Goal: Information Seeking & Learning: Learn about a topic

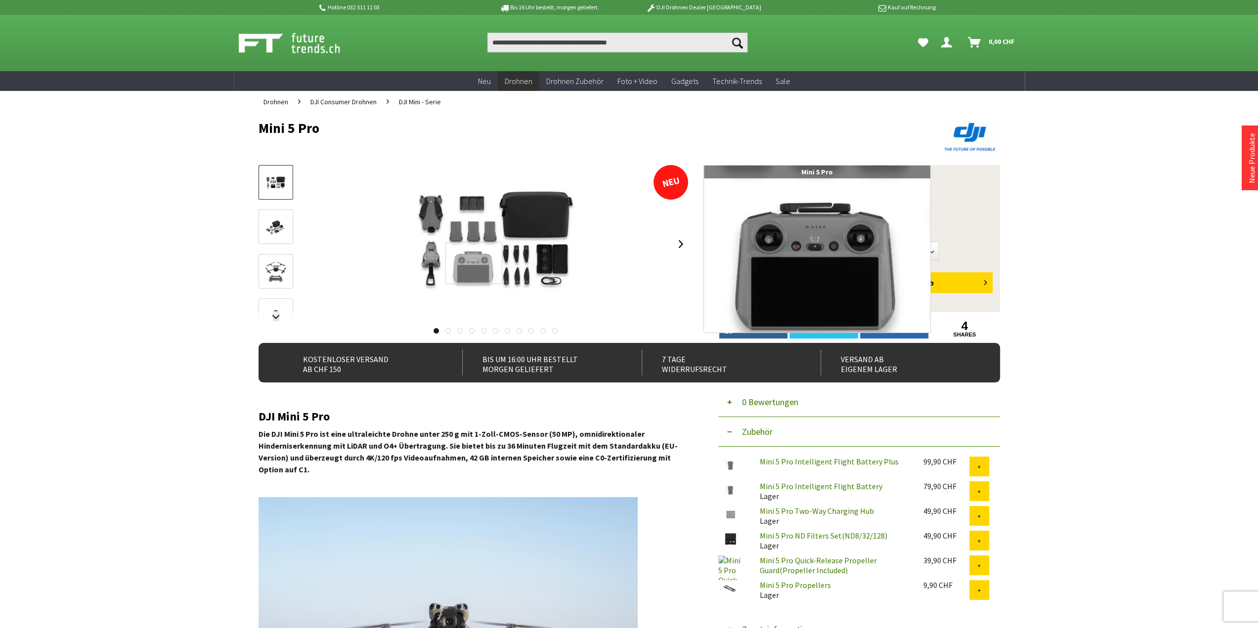
click at [474, 264] on div at bounding box center [473, 263] width 57 height 42
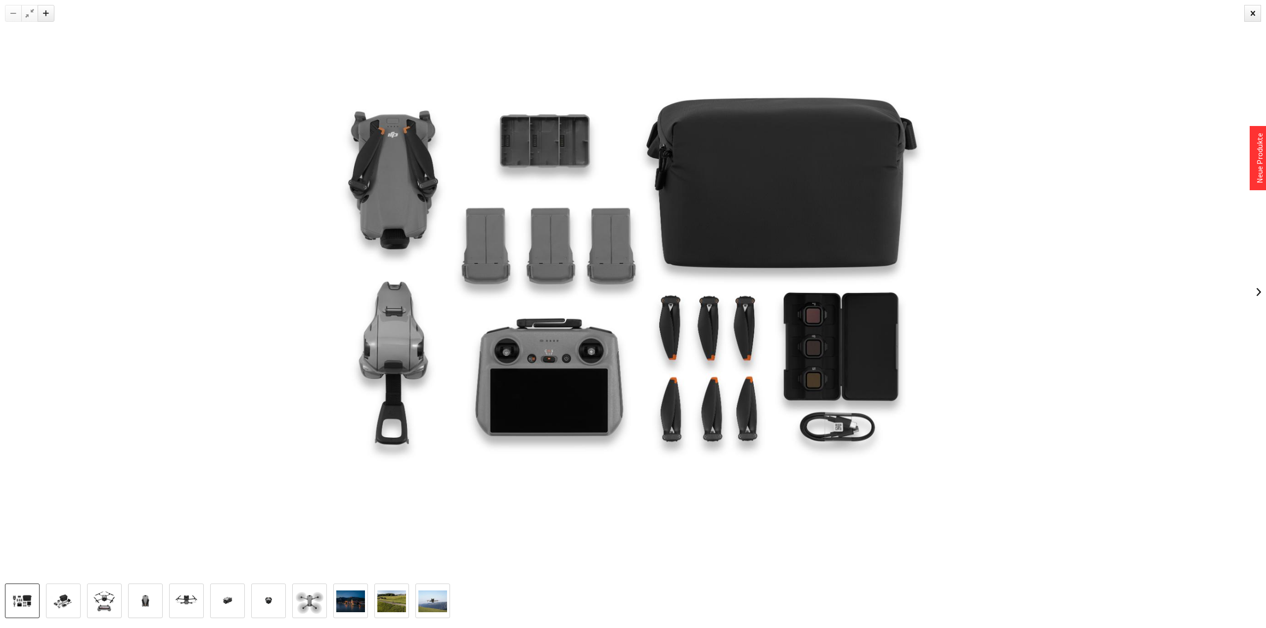
click at [521, 385] on img at bounding box center [633, 292] width 876 height 584
click at [1257, 22] on div at bounding box center [633, 292] width 1266 height 584
click at [1254, 13] on div at bounding box center [1252, 13] width 17 height 17
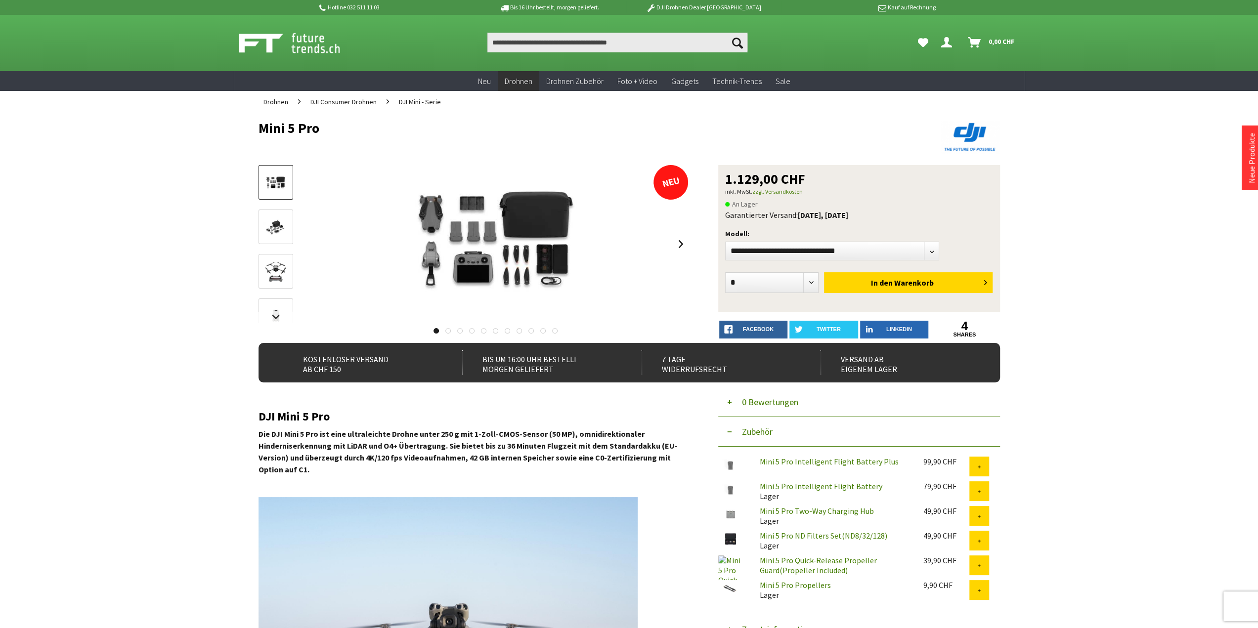
click at [269, 220] on img at bounding box center [276, 227] width 29 height 19
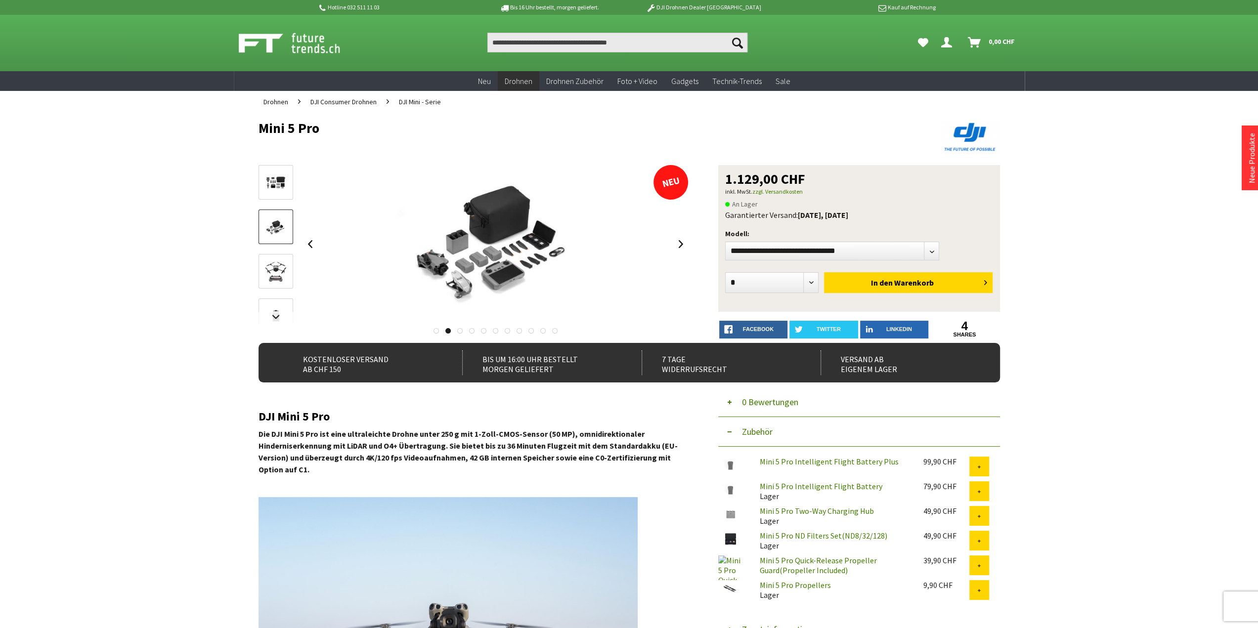
click at [277, 268] on img at bounding box center [276, 272] width 29 height 29
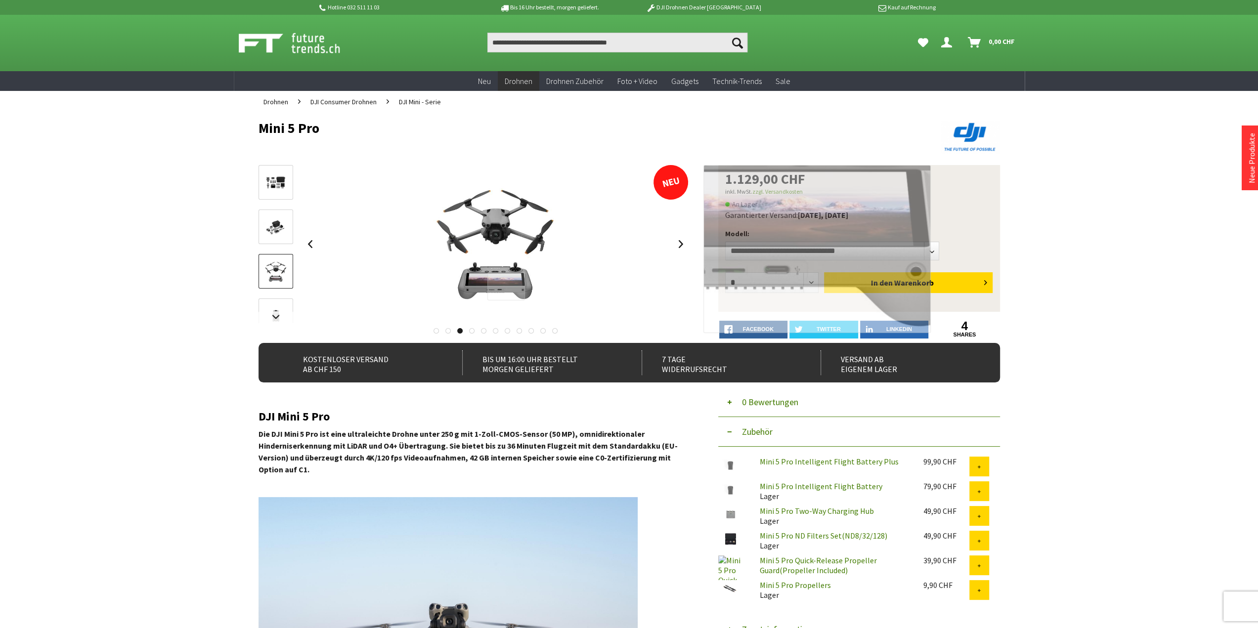
click at [506, 287] on div at bounding box center [506, 286] width 38 height 28
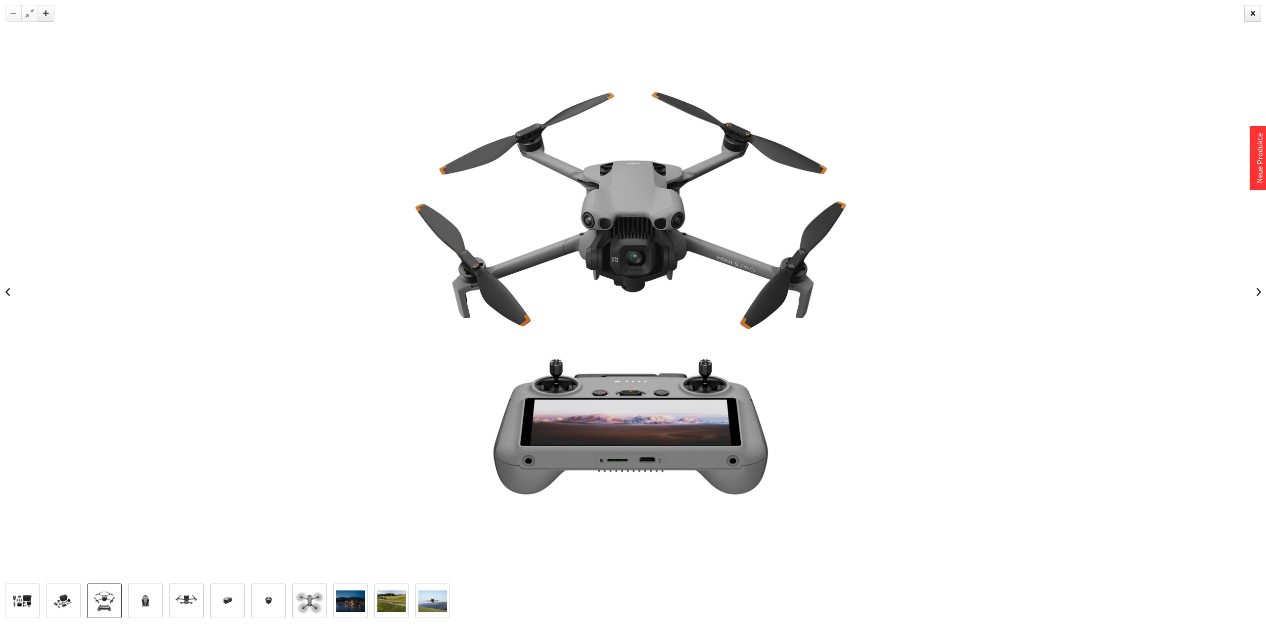
click at [360, 592] on img at bounding box center [350, 602] width 29 height 22
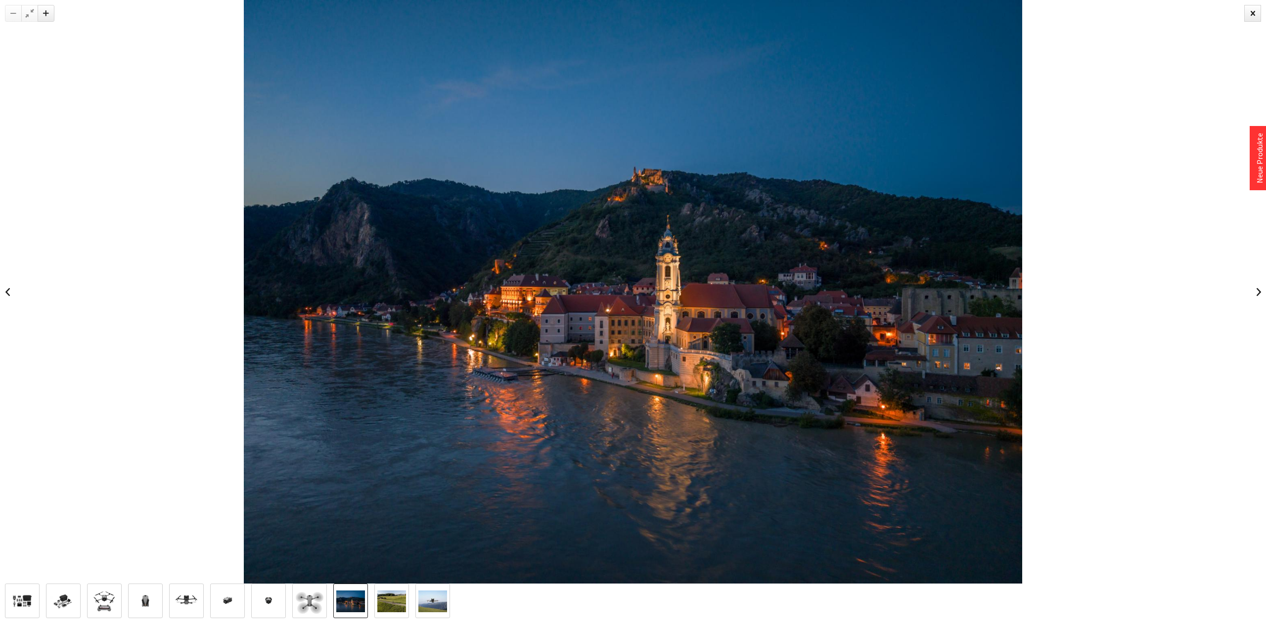
click at [390, 591] on img at bounding box center [391, 602] width 29 height 22
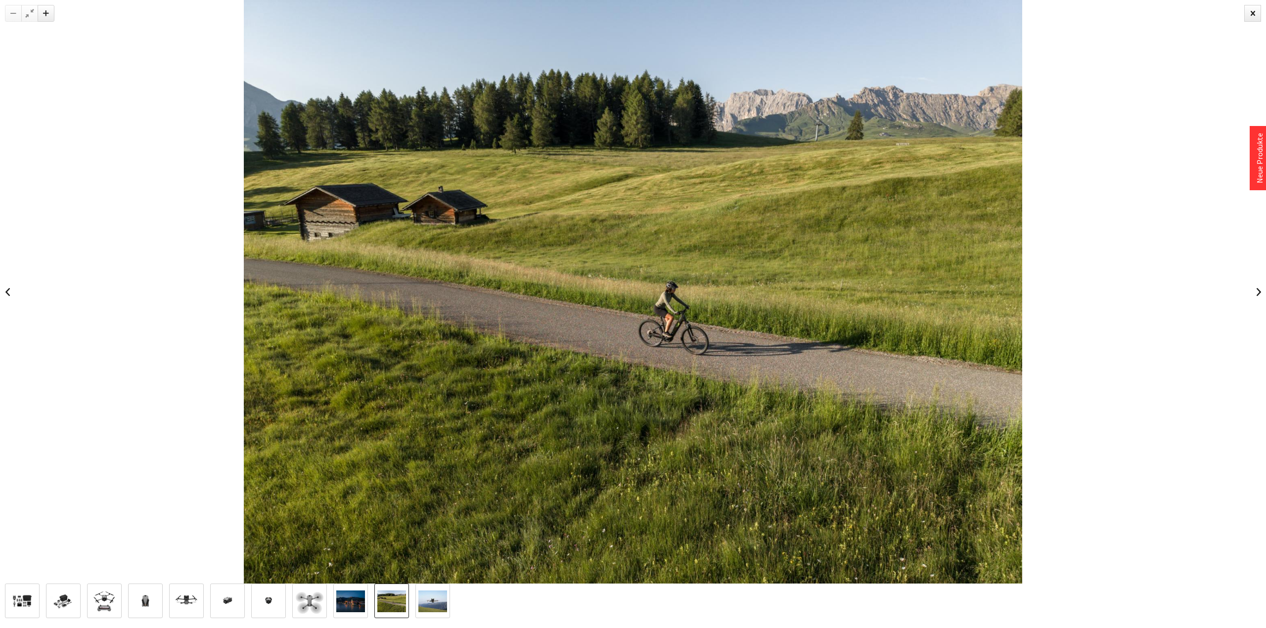
click at [433, 593] on img at bounding box center [432, 602] width 29 height 22
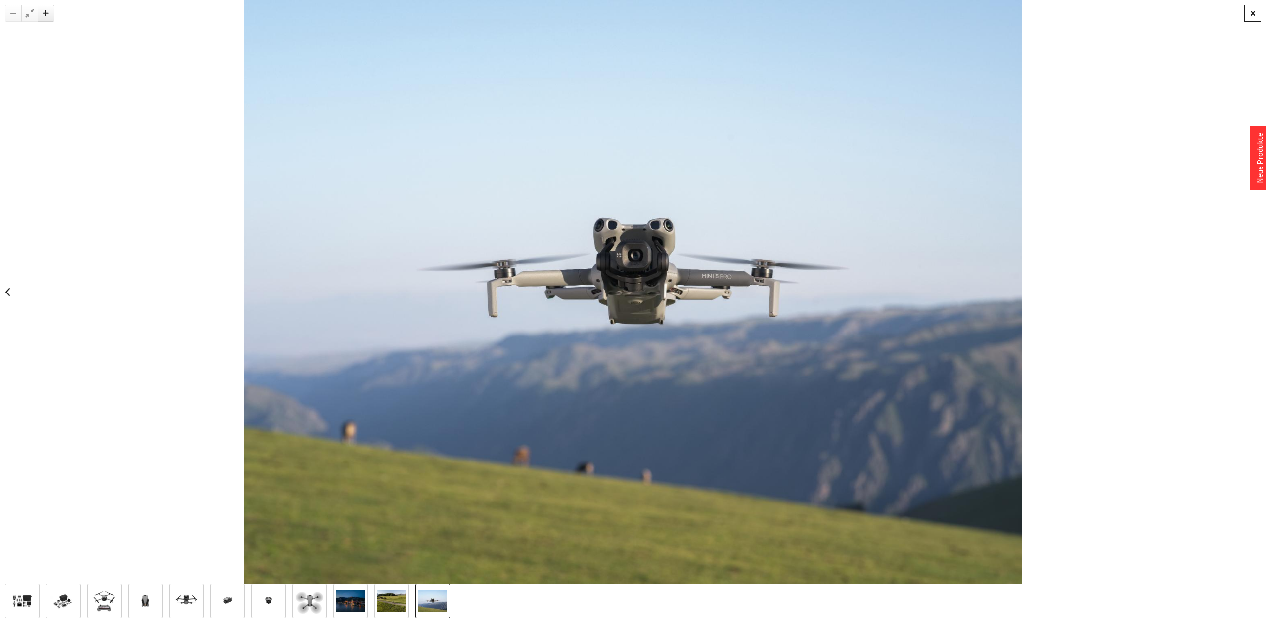
click at [1254, 11] on div at bounding box center [1252, 13] width 17 height 17
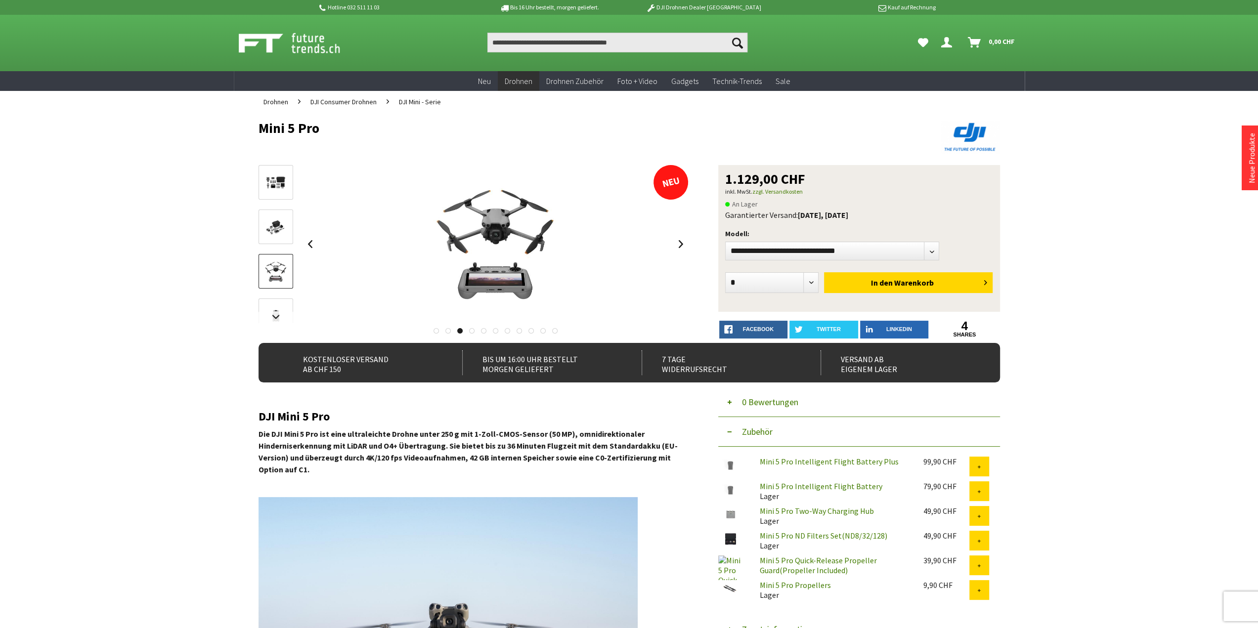
click at [276, 184] on img at bounding box center [276, 183] width 29 height 19
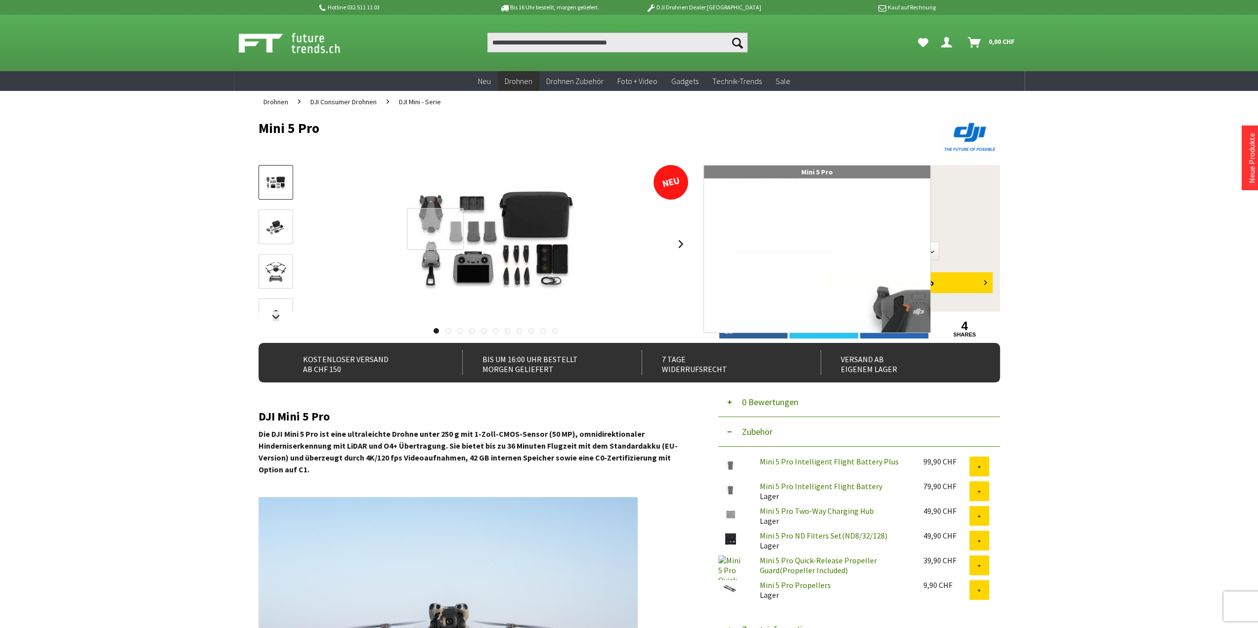
click at [464, 238] on div at bounding box center [435, 229] width 57 height 42
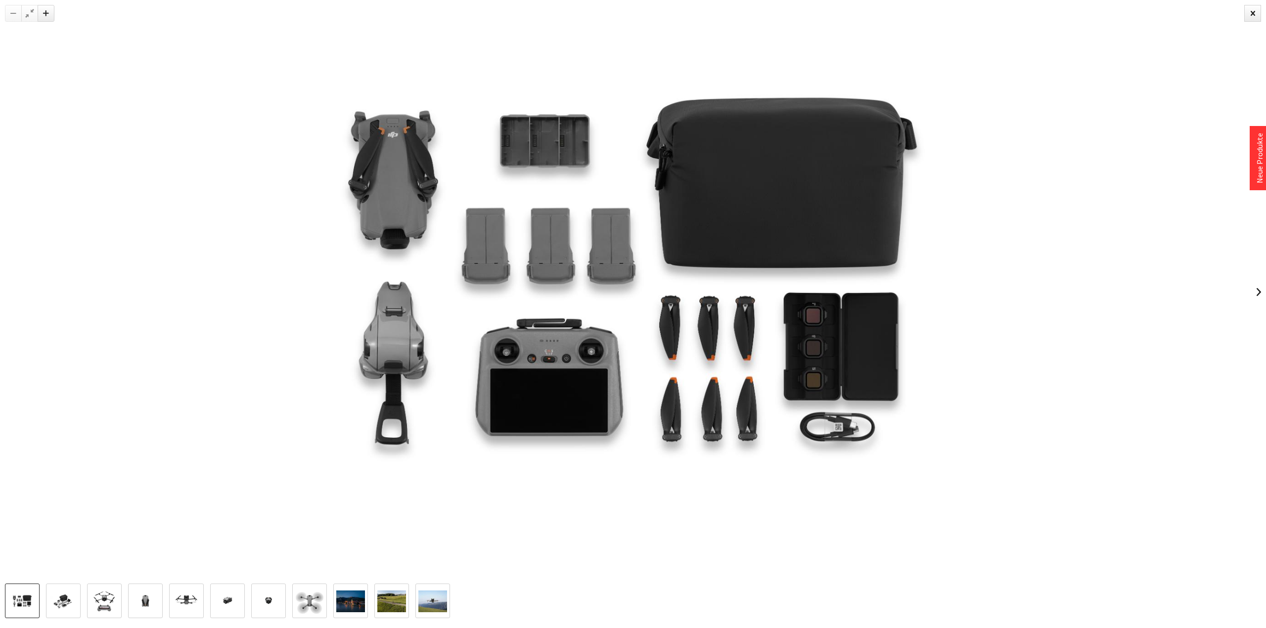
click at [409, 336] on img at bounding box center [633, 292] width 876 height 584
click at [91, 599] on img at bounding box center [104, 601] width 29 height 29
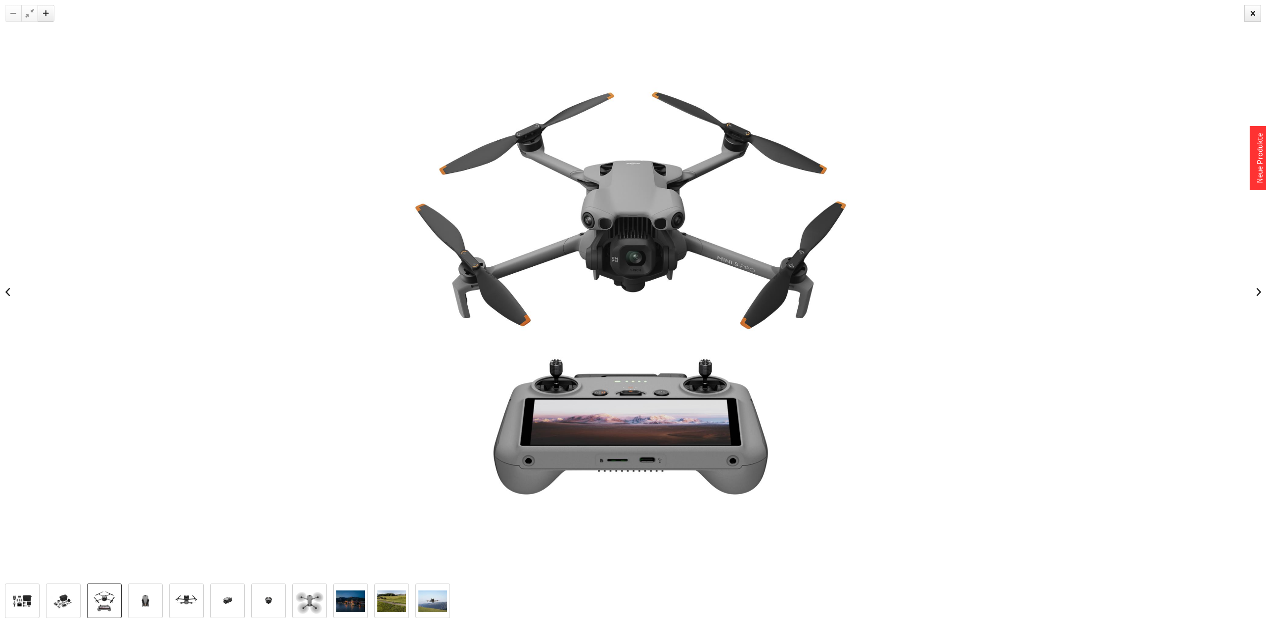
click at [71, 596] on img at bounding box center [63, 601] width 29 height 19
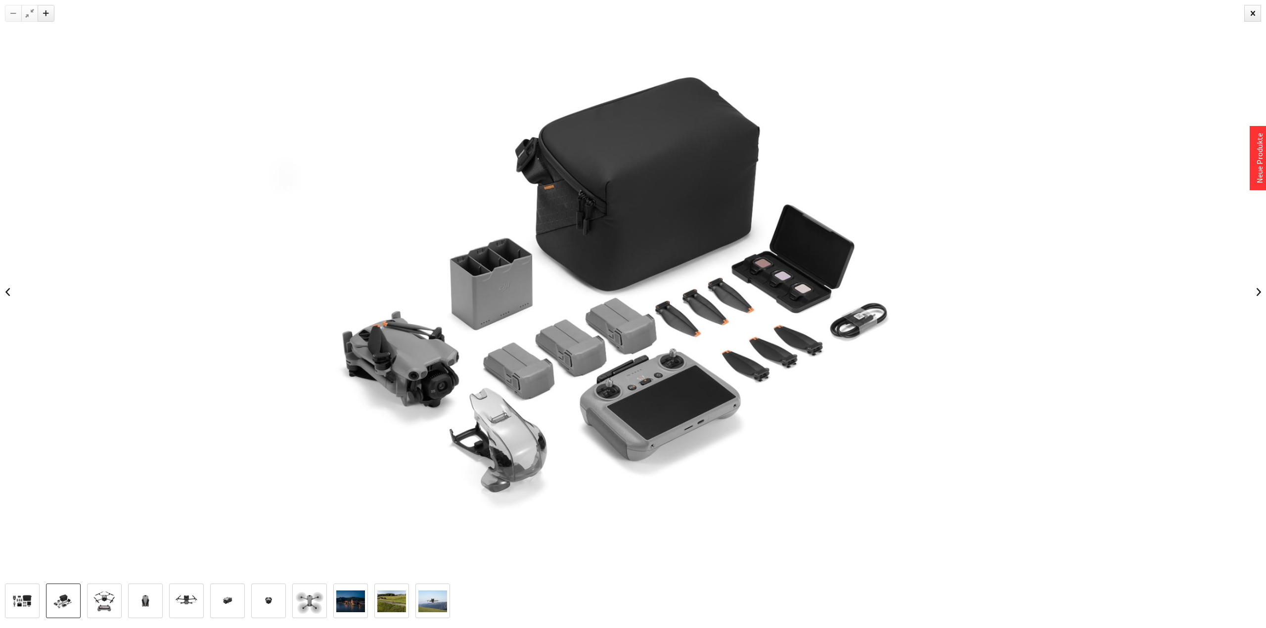
click at [28, 599] on img at bounding box center [22, 601] width 29 height 19
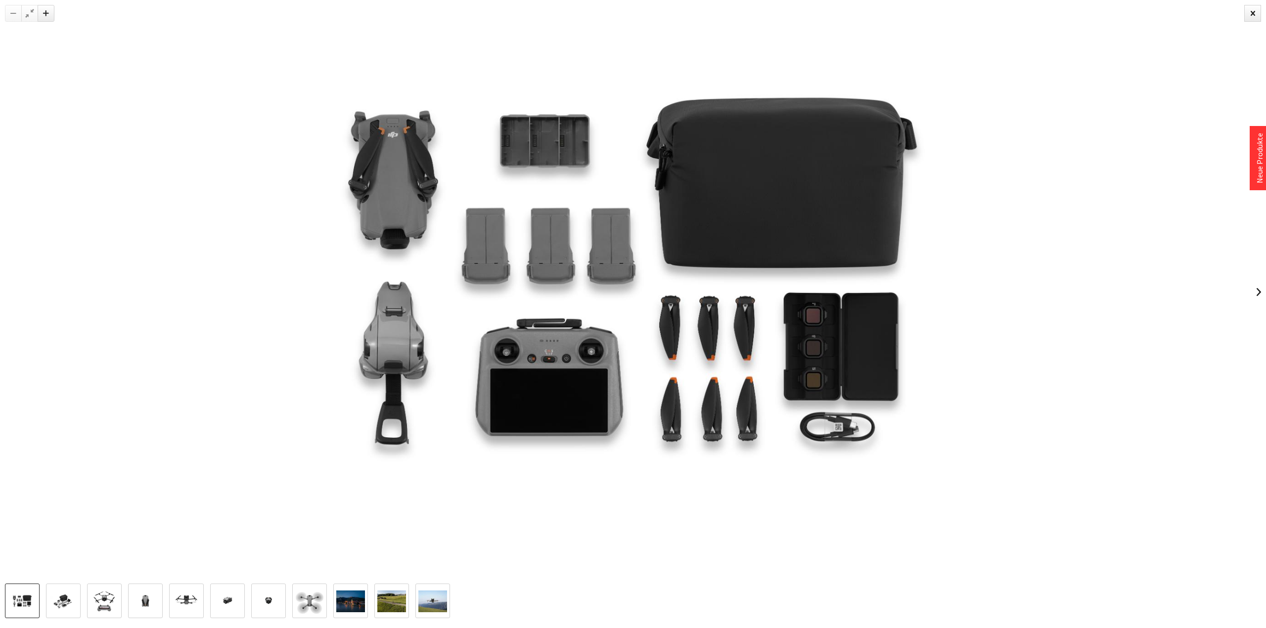
click at [63, 602] on img at bounding box center [63, 601] width 29 height 19
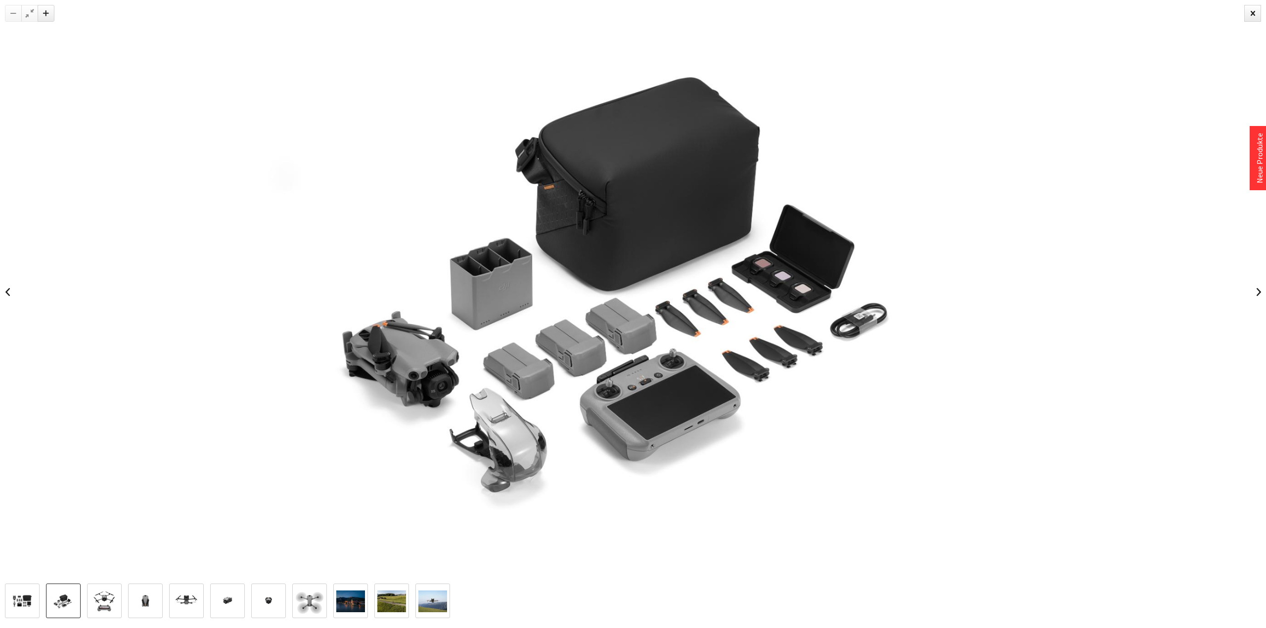
click at [106, 602] on img at bounding box center [104, 601] width 29 height 29
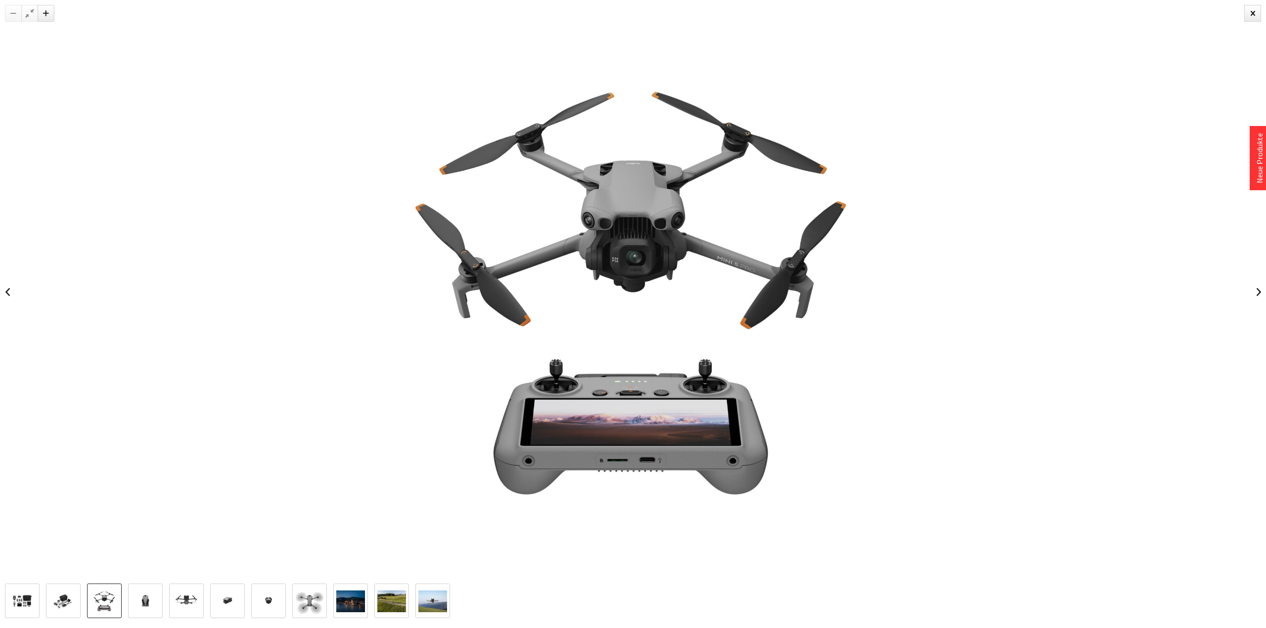
click at [153, 603] on img at bounding box center [145, 601] width 29 height 29
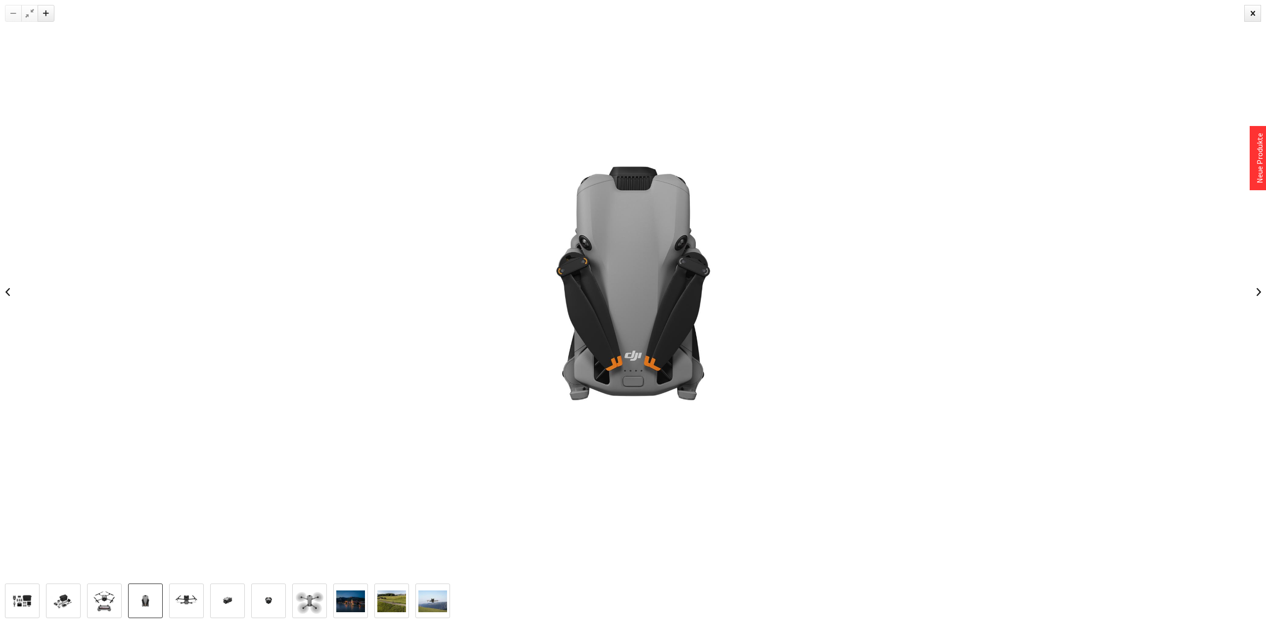
click at [199, 597] on img at bounding box center [186, 601] width 29 height 29
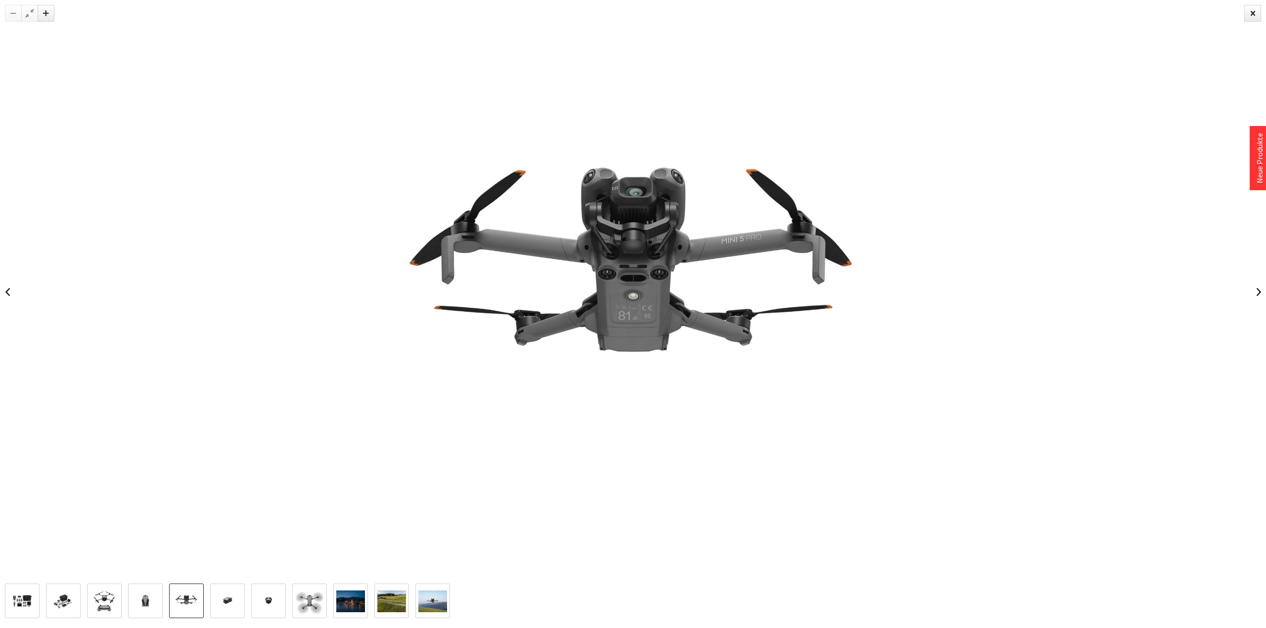
click at [233, 595] on img at bounding box center [227, 601] width 29 height 29
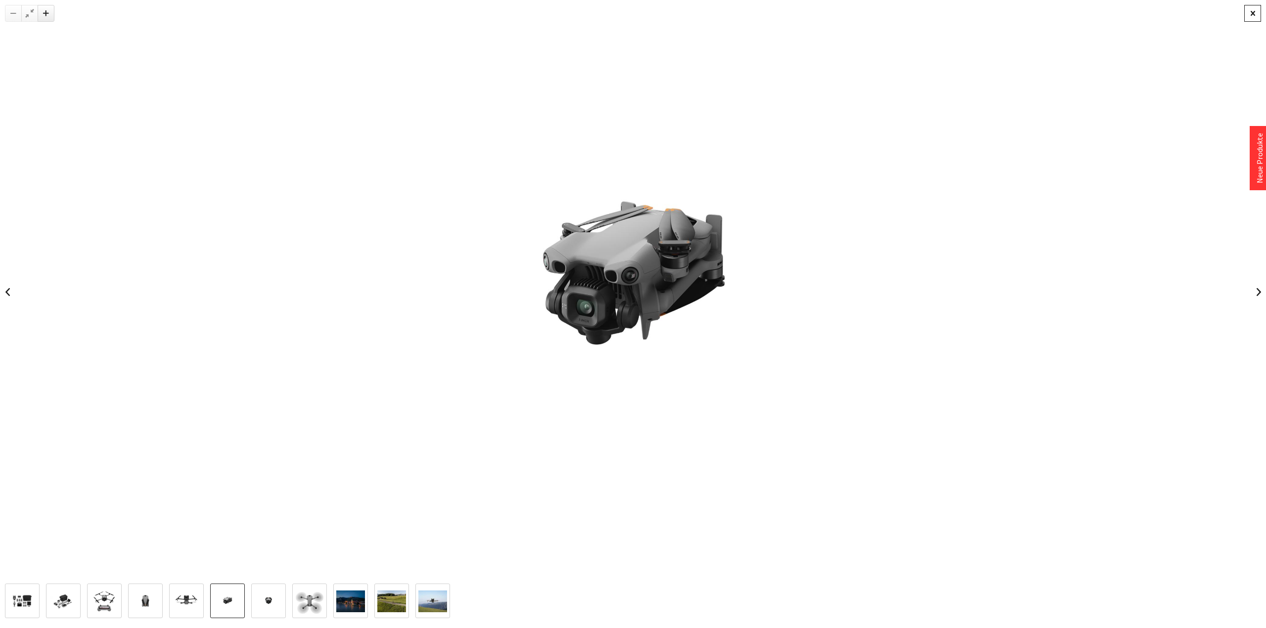
click at [1256, 16] on div at bounding box center [1252, 13] width 17 height 17
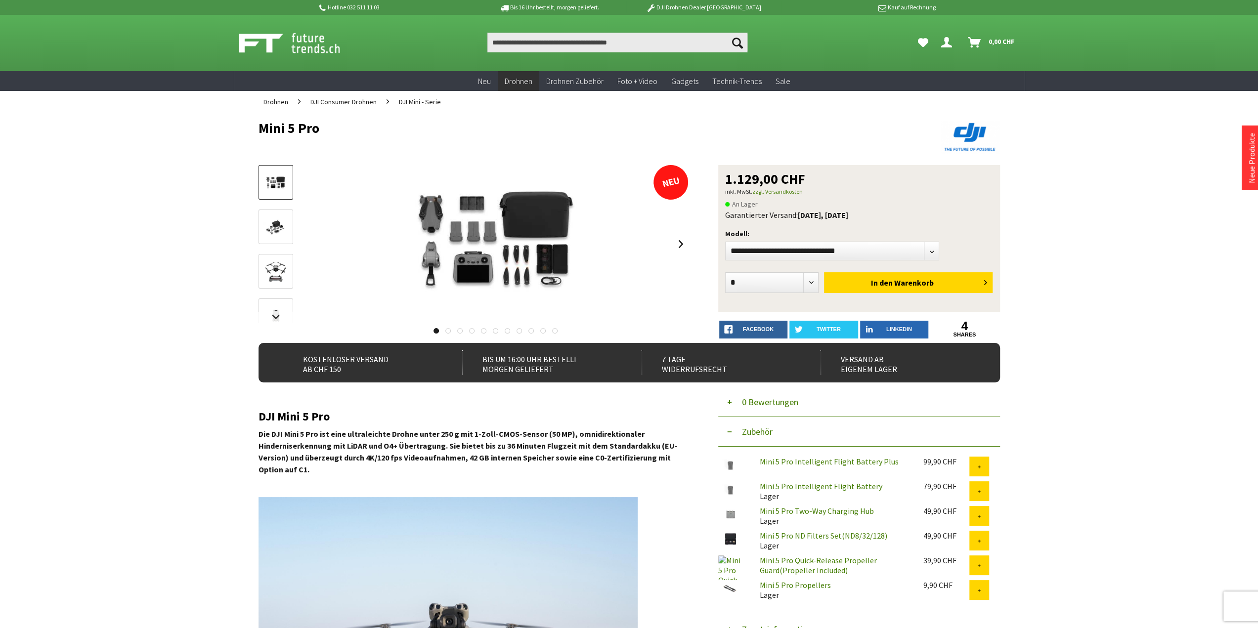
click at [405, 101] on span "DJI Mini - Serie" at bounding box center [420, 101] width 42 height 9
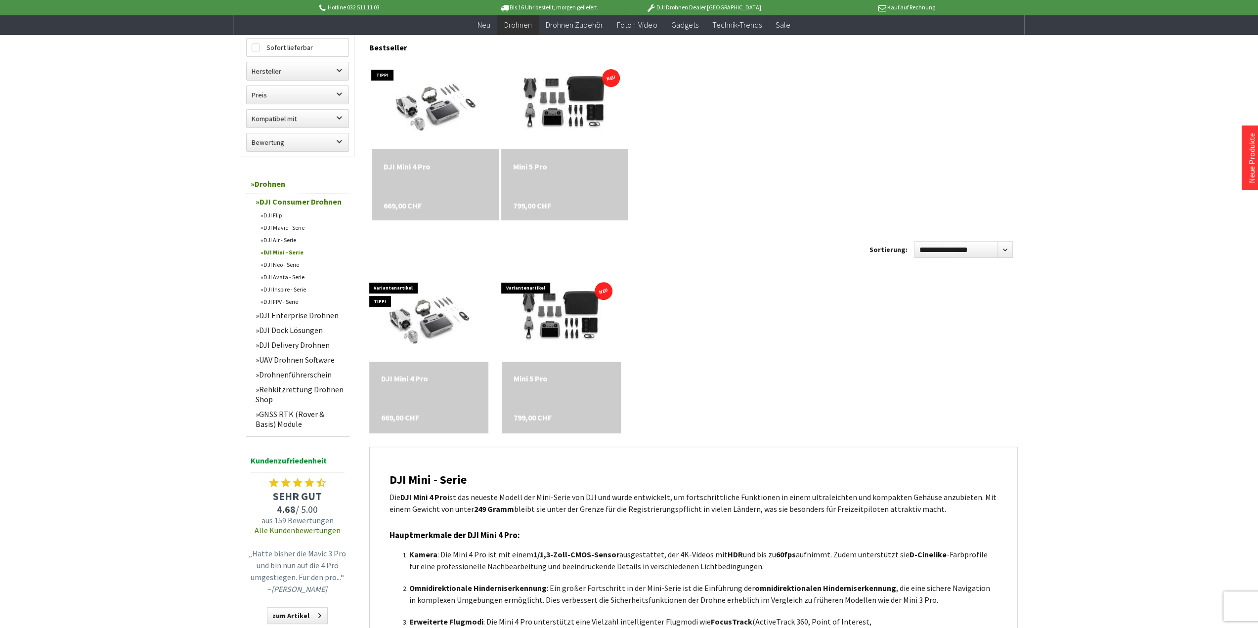
scroll to position [297, 0]
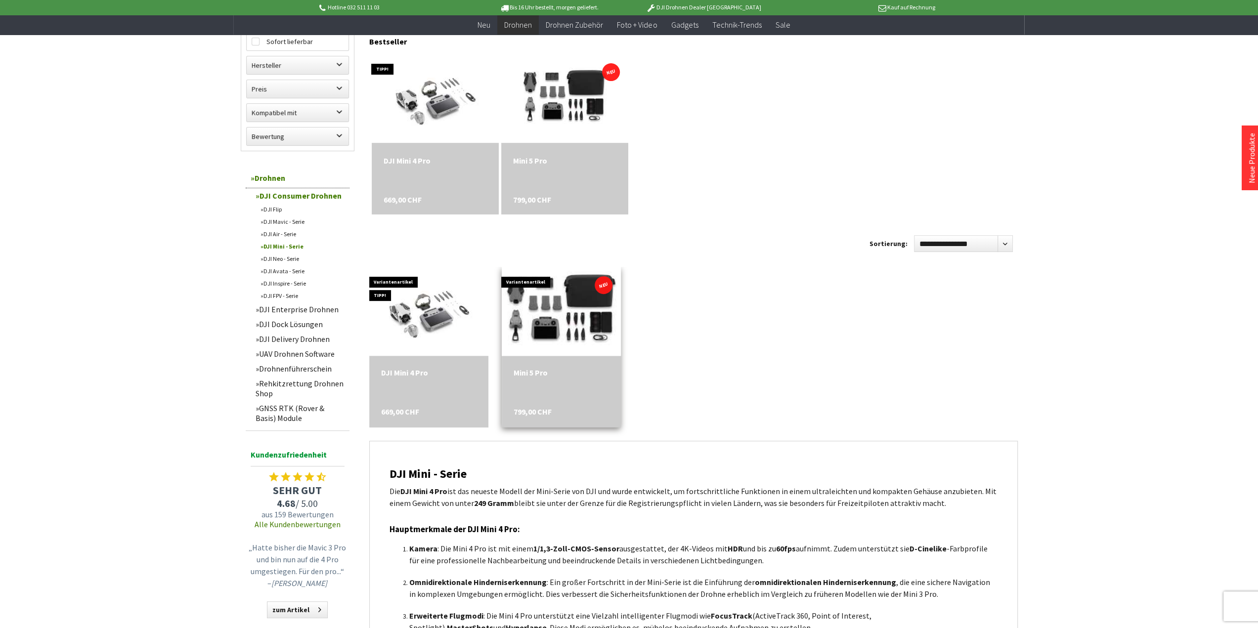
click at [577, 313] on img at bounding box center [561, 311] width 167 height 111
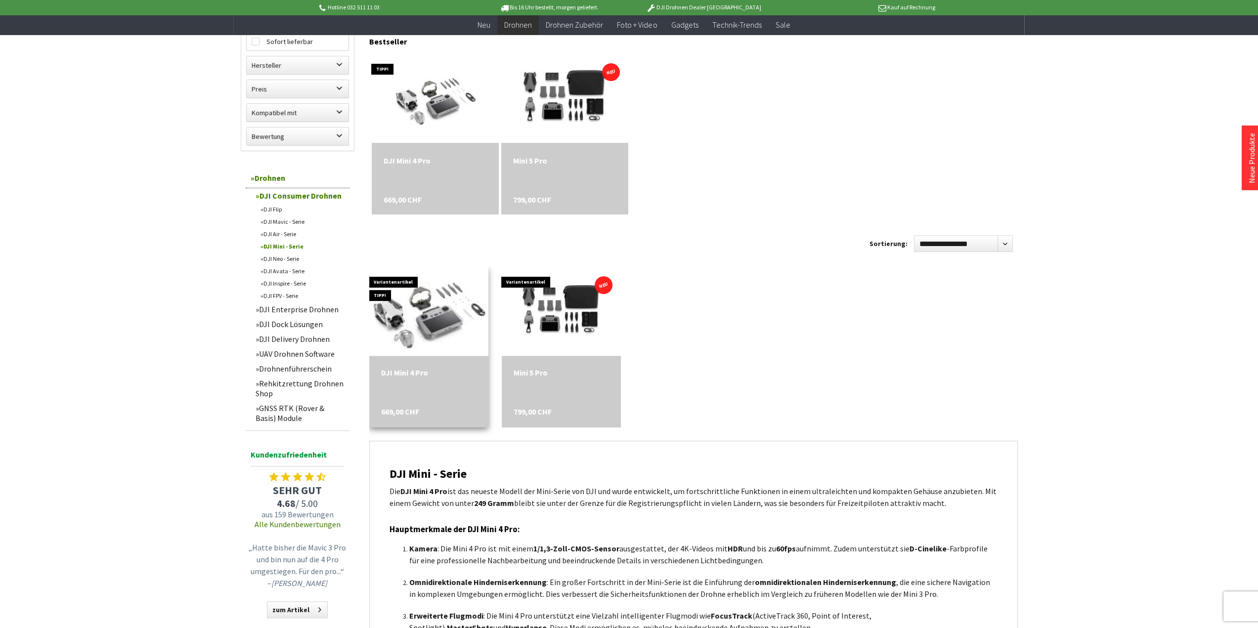
click at [438, 318] on img at bounding box center [429, 311] width 156 height 125
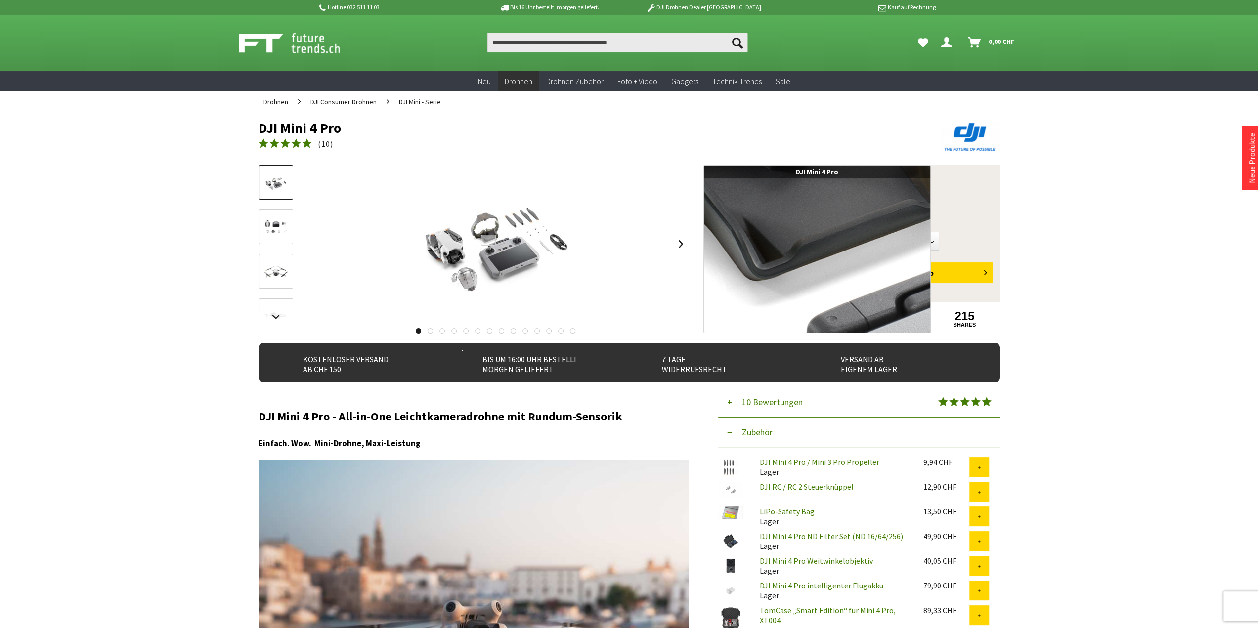
click at [488, 241] on div at bounding box center [488, 240] width 15 height 11
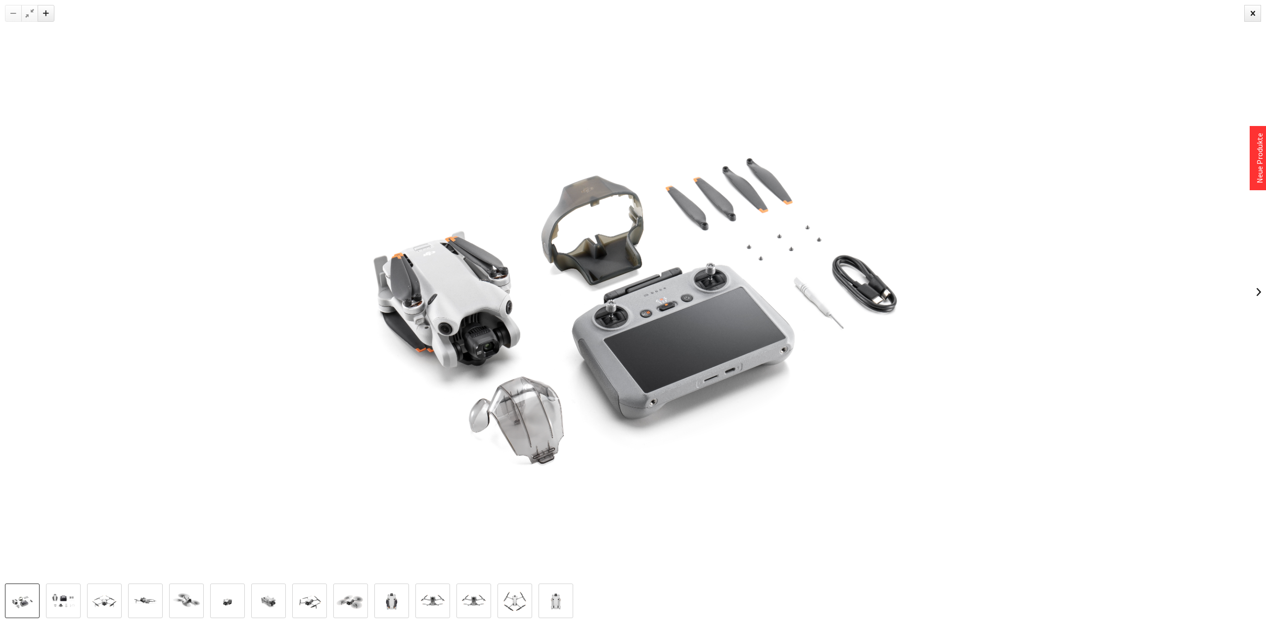
click at [1028, 226] on div at bounding box center [633, 292] width 1266 height 584
click at [76, 602] on img at bounding box center [63, 601] width 29 height 23
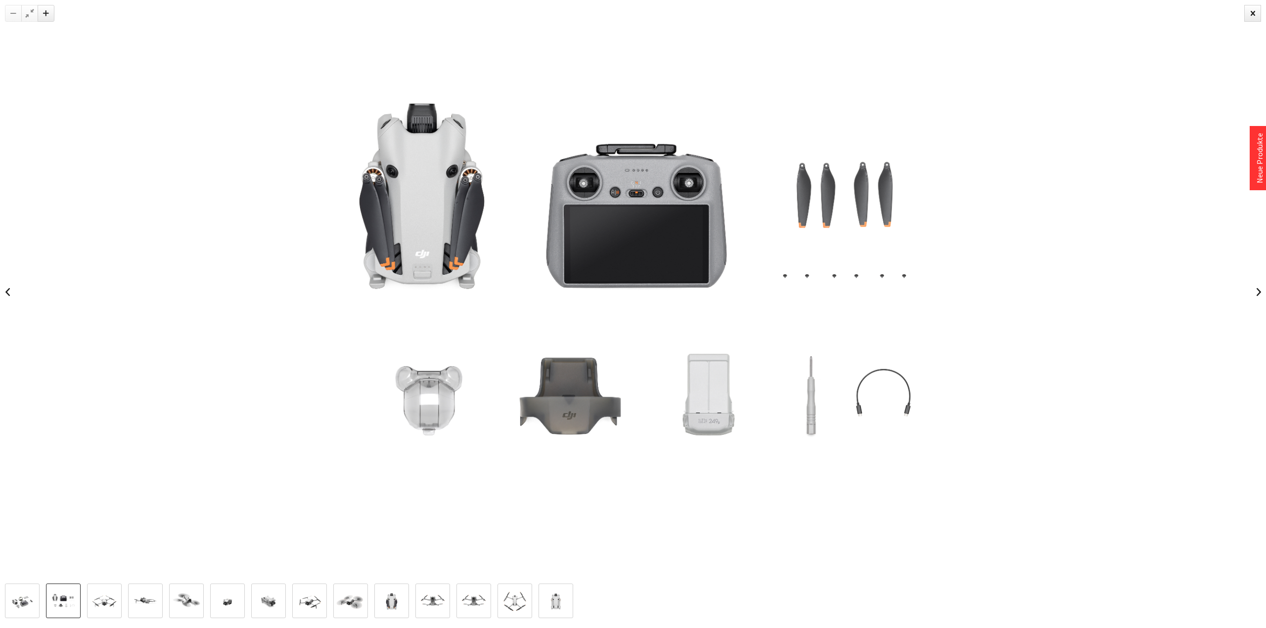
click at [97, 603] on img at bounding box center [104, 601] width 29 height 29
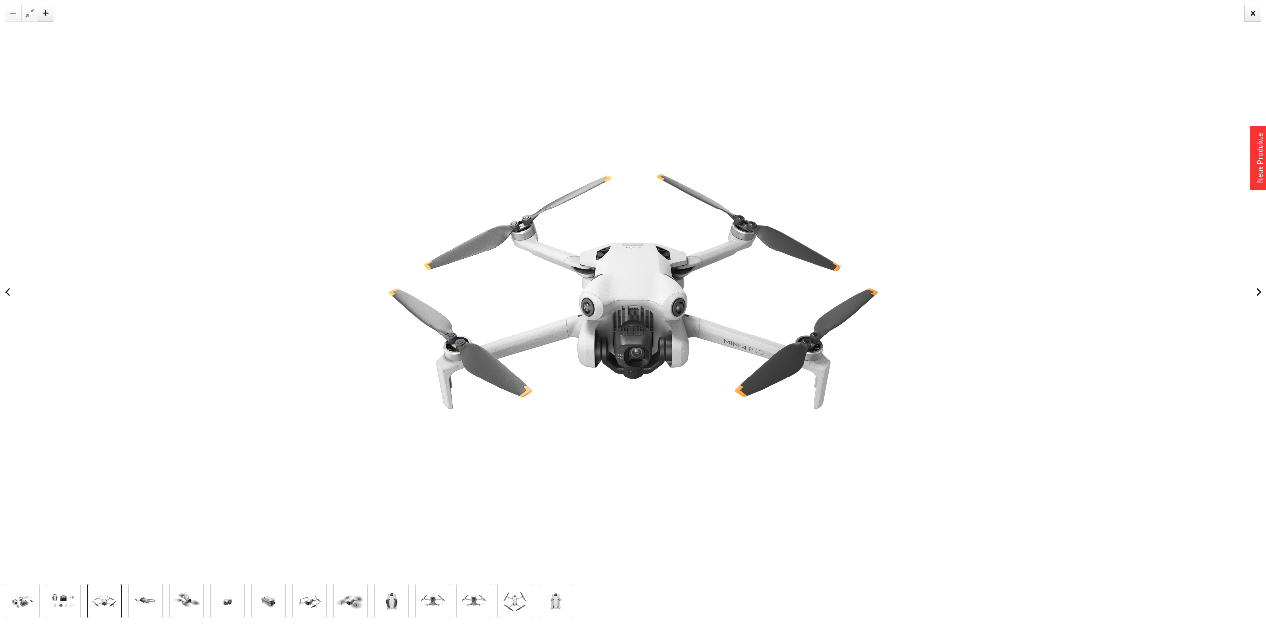
click at [153, 597] on img at bounding box center [145, 601] width 29 height 29
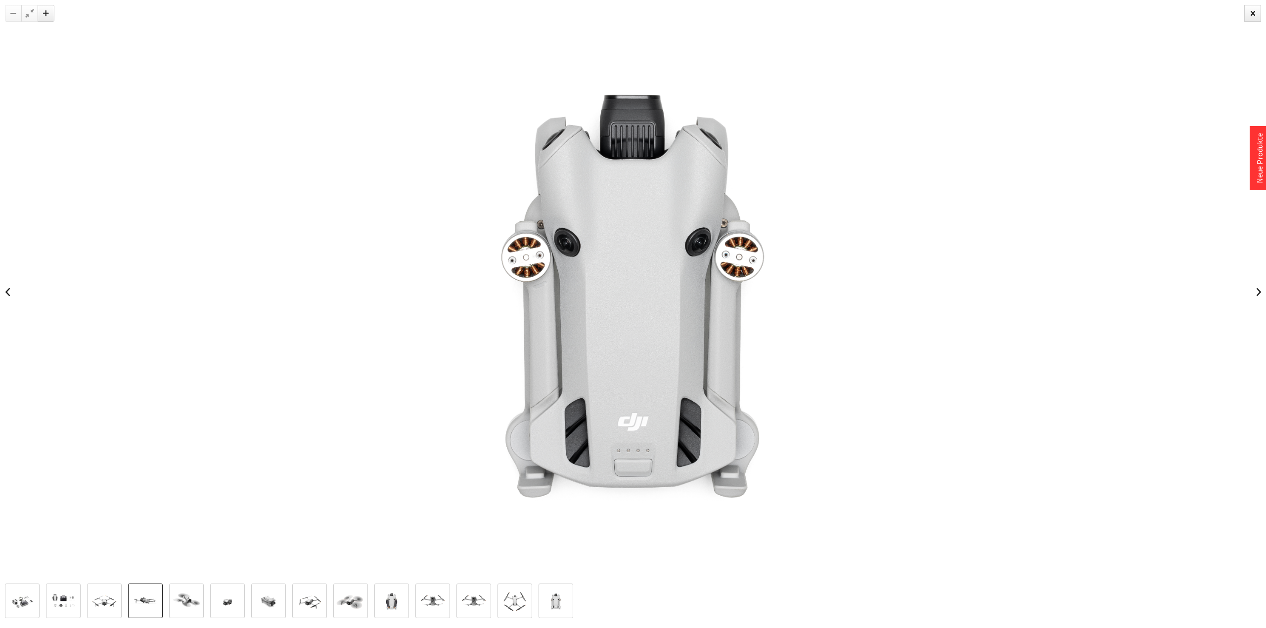
click at [193, 600] on img at bounding box center [186, 601] width 29 height 29
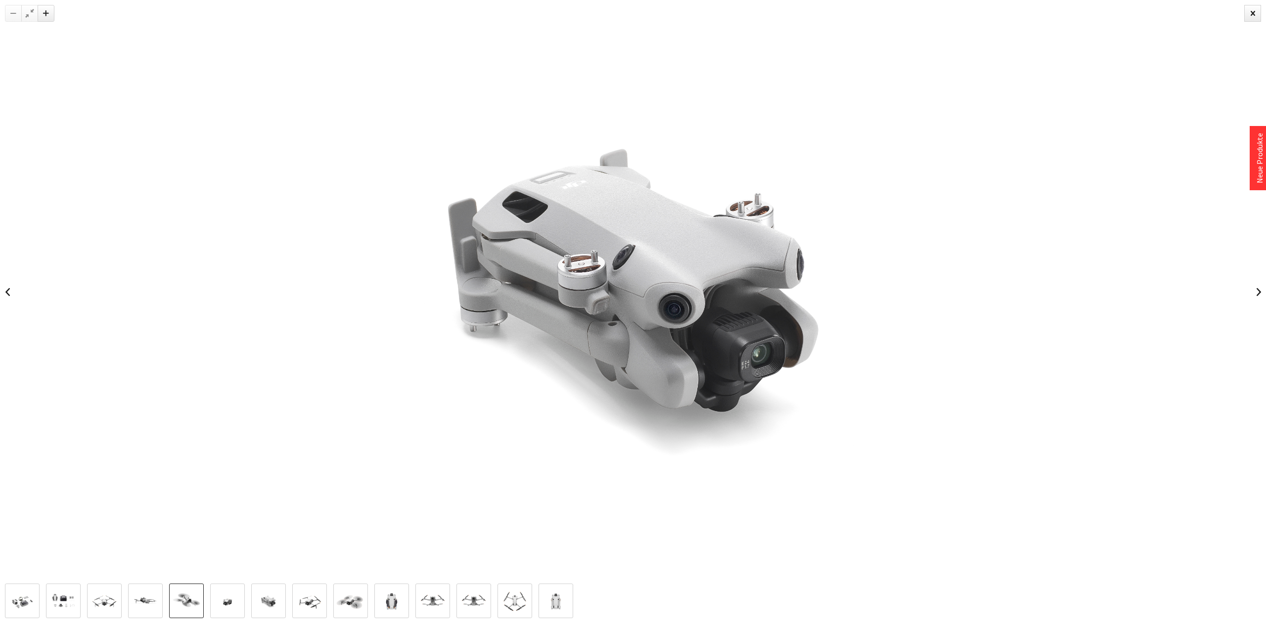
click at [231, 598] on img at bounding box center [227, 601] width 29 height 29
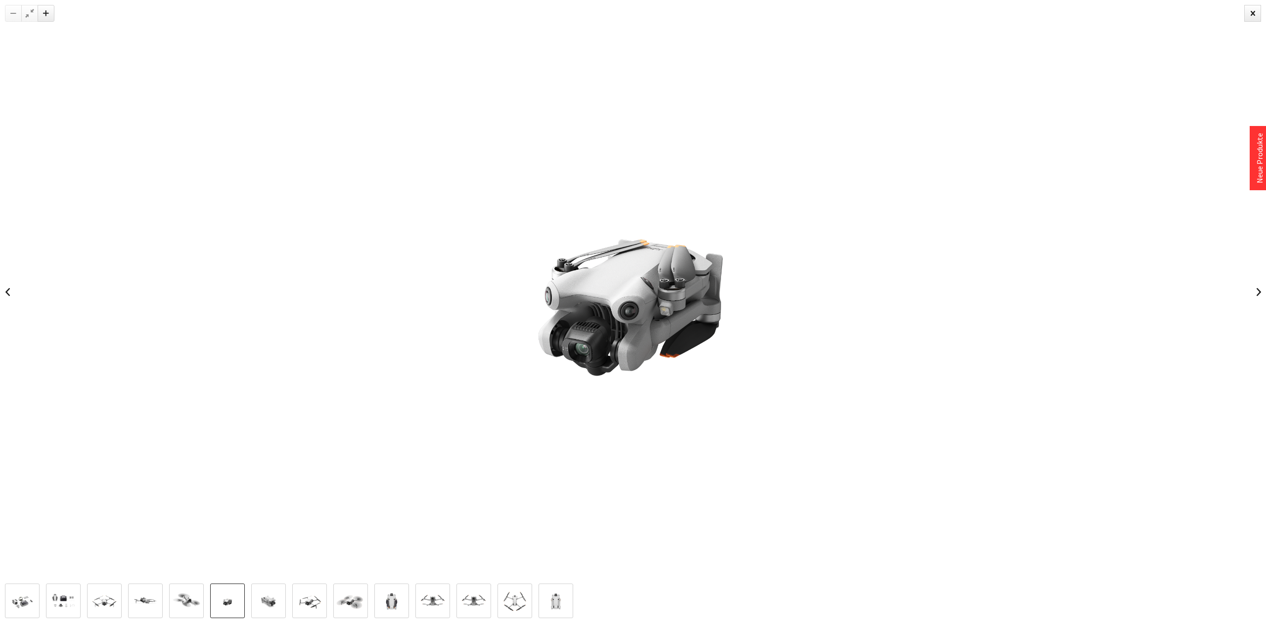
click at [267, 593] on img at bounding box center [268, 601] width 29 height 23
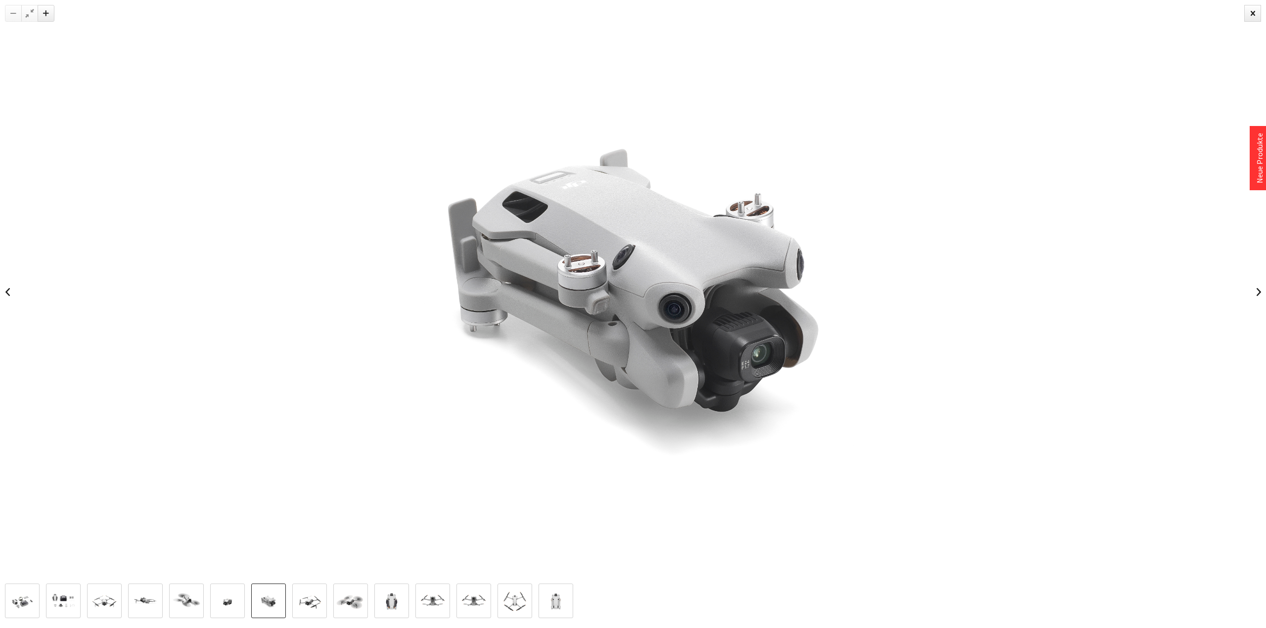
click at [316, 598] on img at bounding box center [309, 601] width 29 height 29
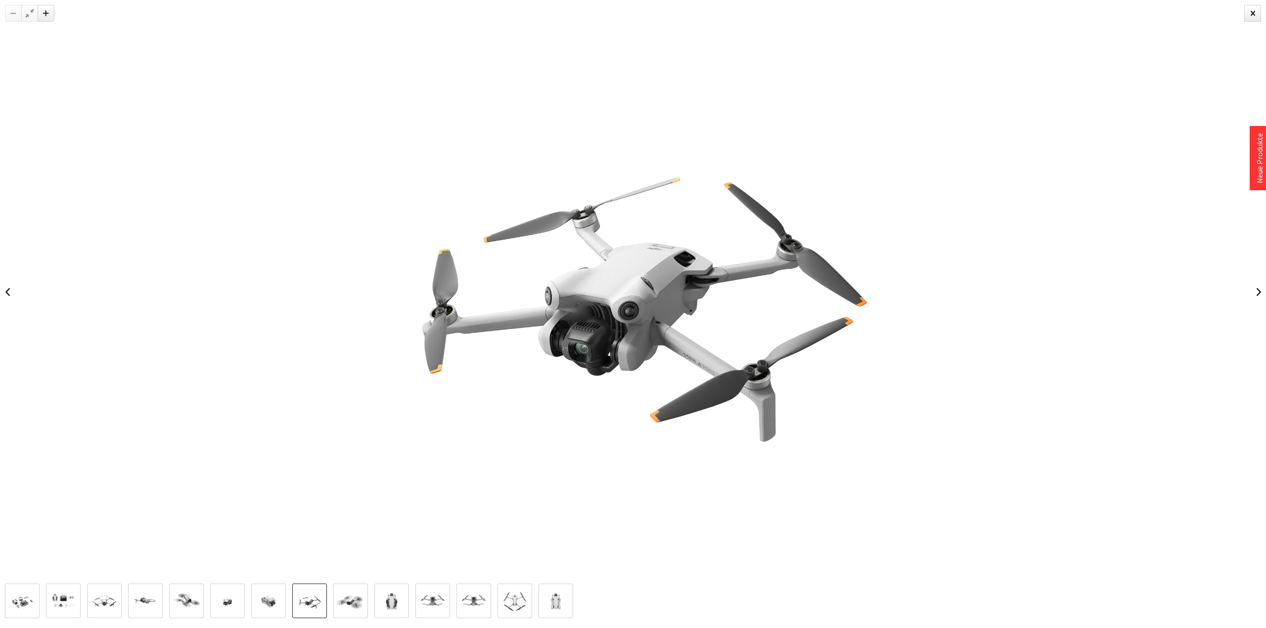
click at [352, 595] on img at bounding box center [350, 601] width 29 height 29
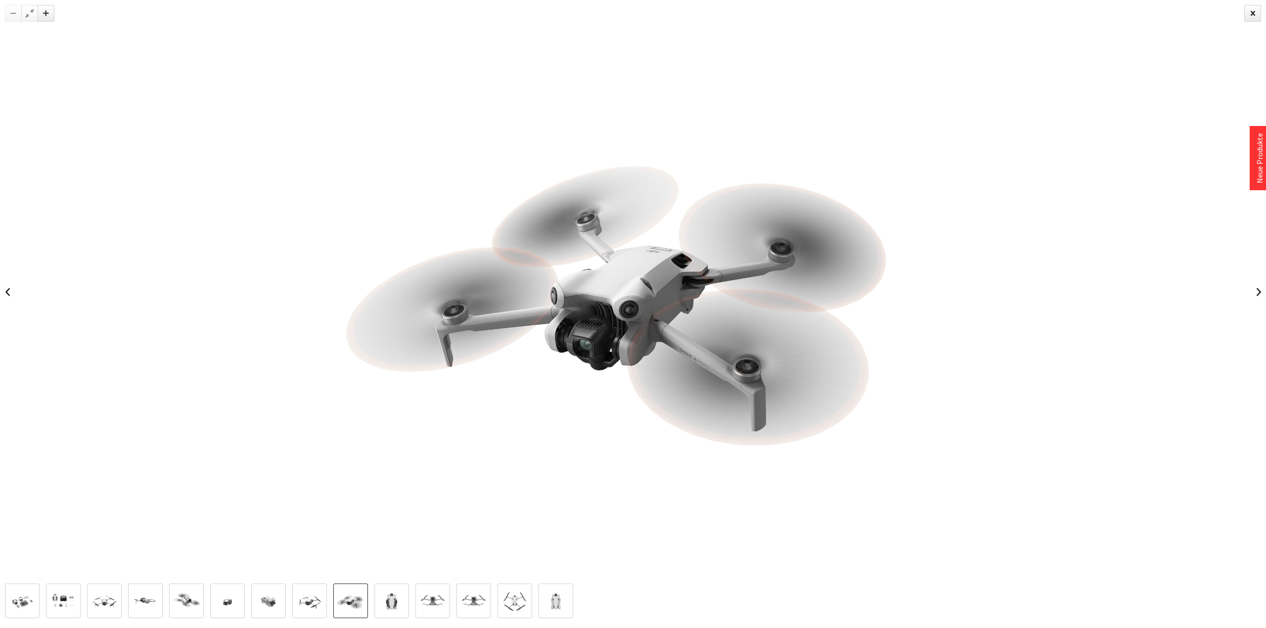
click at [392, 595] on img at bounding box center [391, 601] width 29 height 23
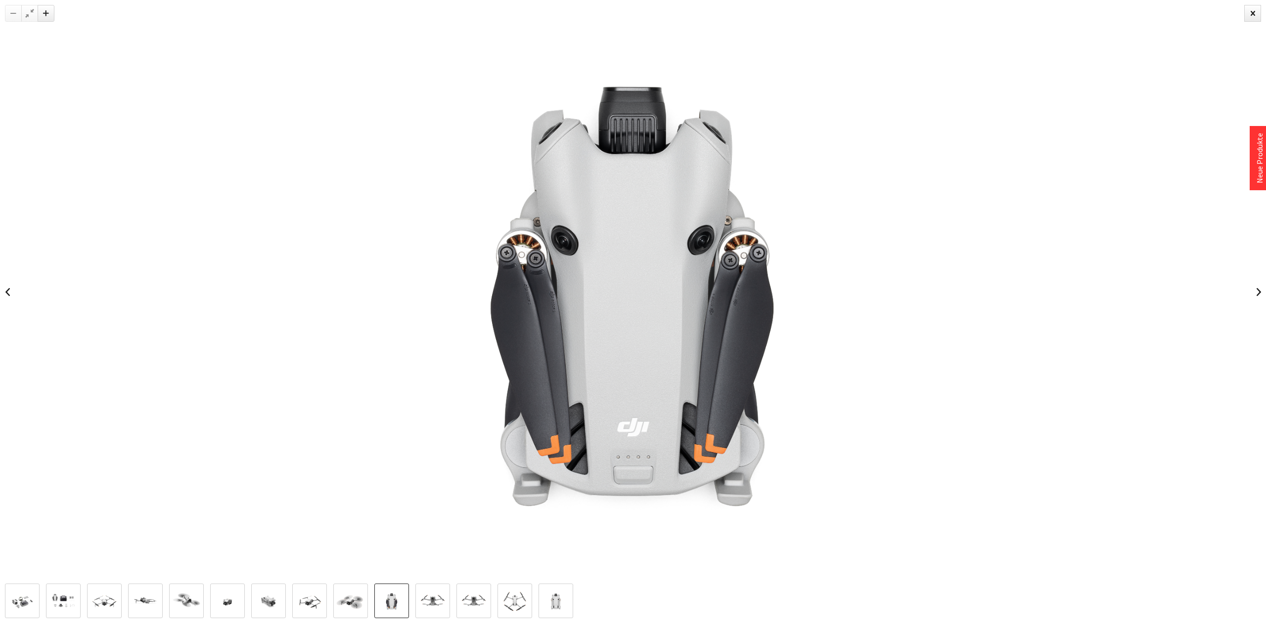
click at [426, 597] on img at bounding box center [432, 601] width 29 height 29
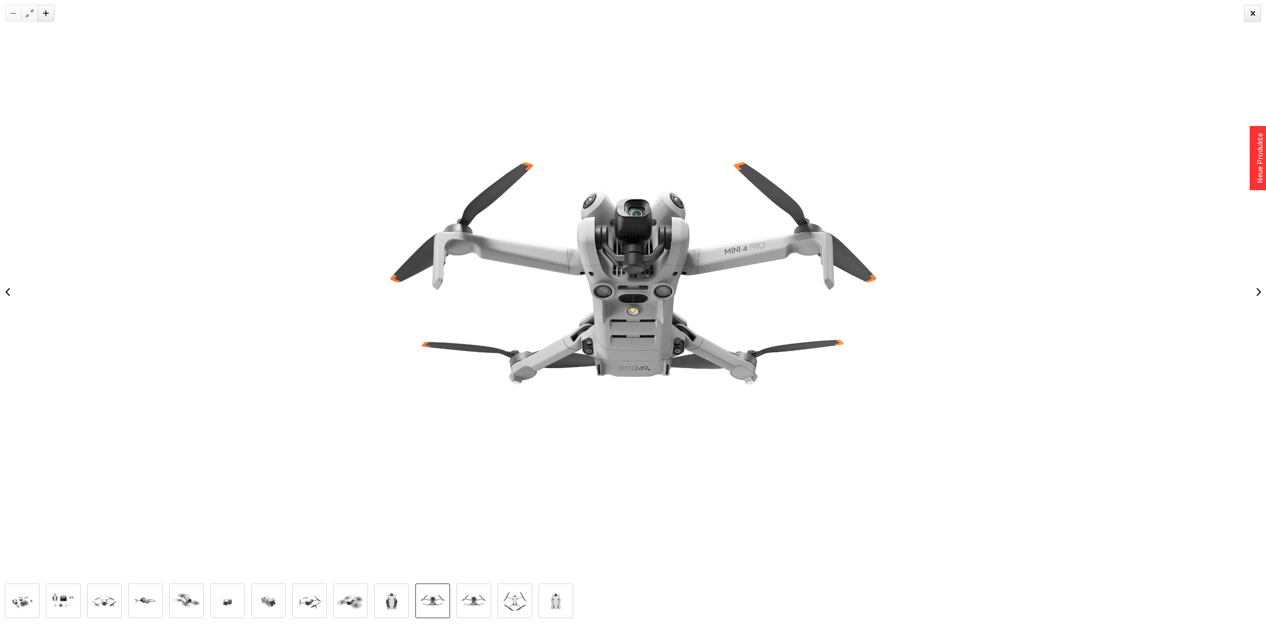
click at [461, 601] on img at bounding box center [473, 601] width 29 height 29
click at [1125, 412] on div at bounding box center [633, 292] width 1266 height 584
click at [1254, 15] on div at bounding box center [1252, 13] width 17 height 17
